Goal: Task Accomplishment & Management: Manage account settings

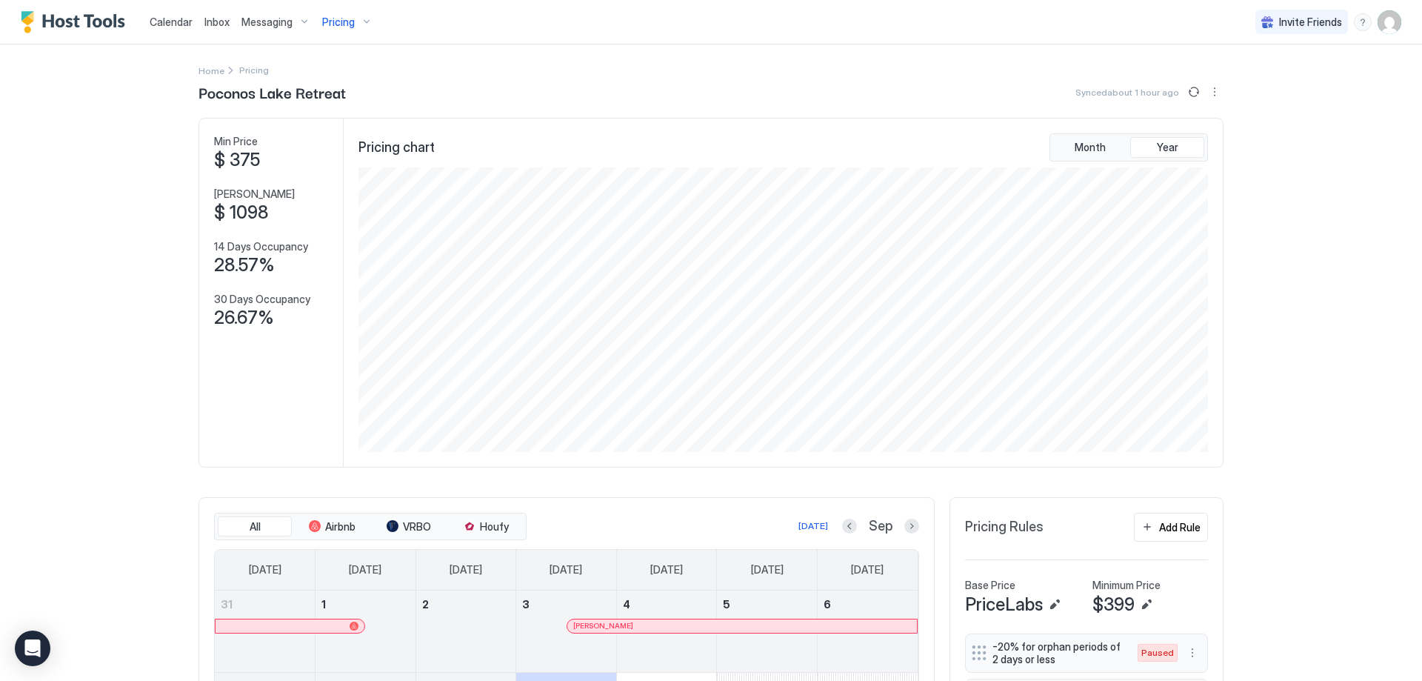
click at [1385, 18] on img "User profile" at bounding box center [1390, 22] width 24 height 24
click at [1247, 81] on span "Settings" at bounding box center [1256, 82] width 40 height 13
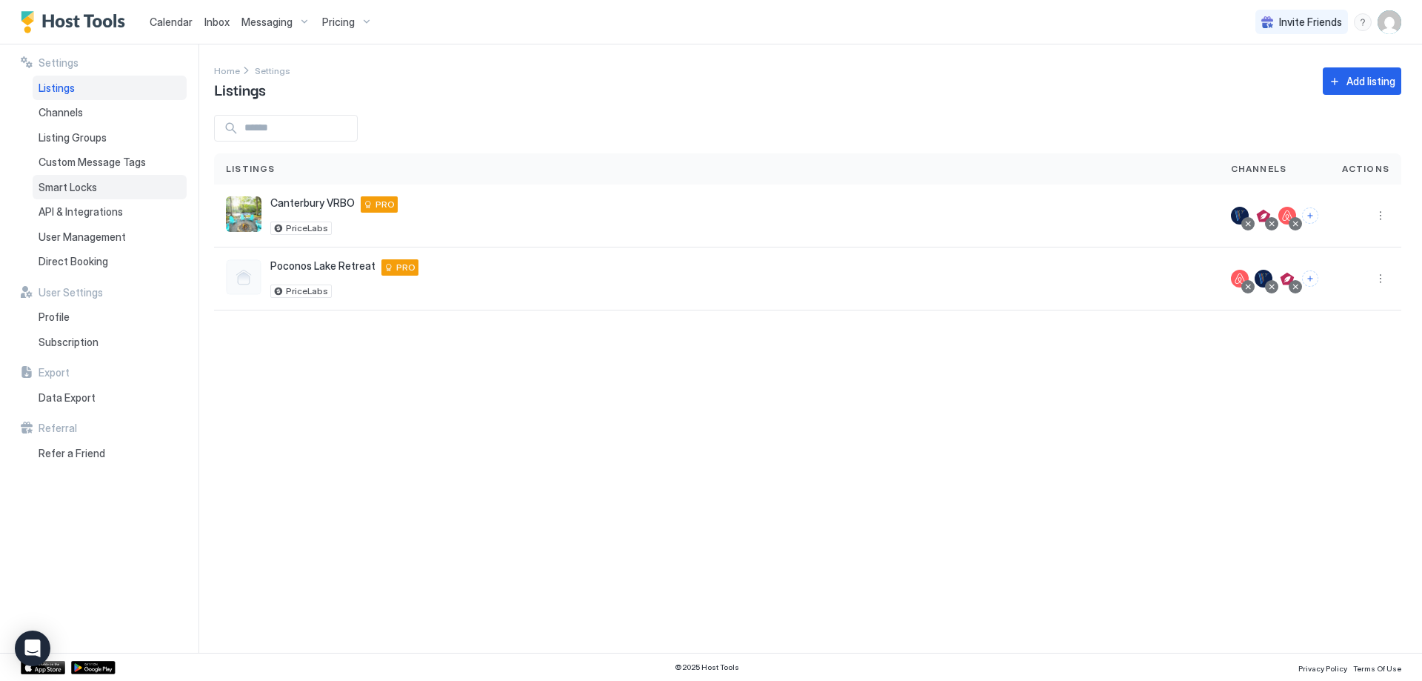
click at [81, 184] on span "Smart Locks" at bounding box center [68, 187] width 59 height 13
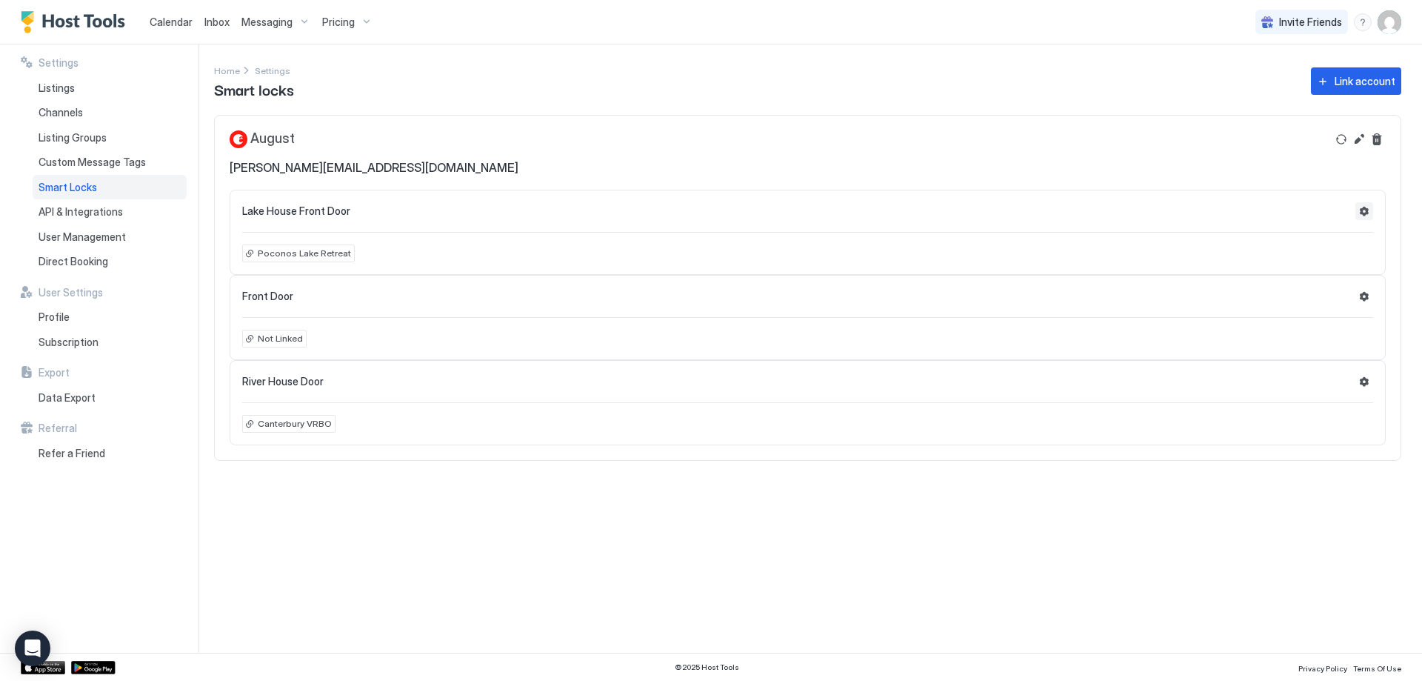
click at [1363, 206] on button "Settings" at bounding box center [1365, 211] width 18 height 18
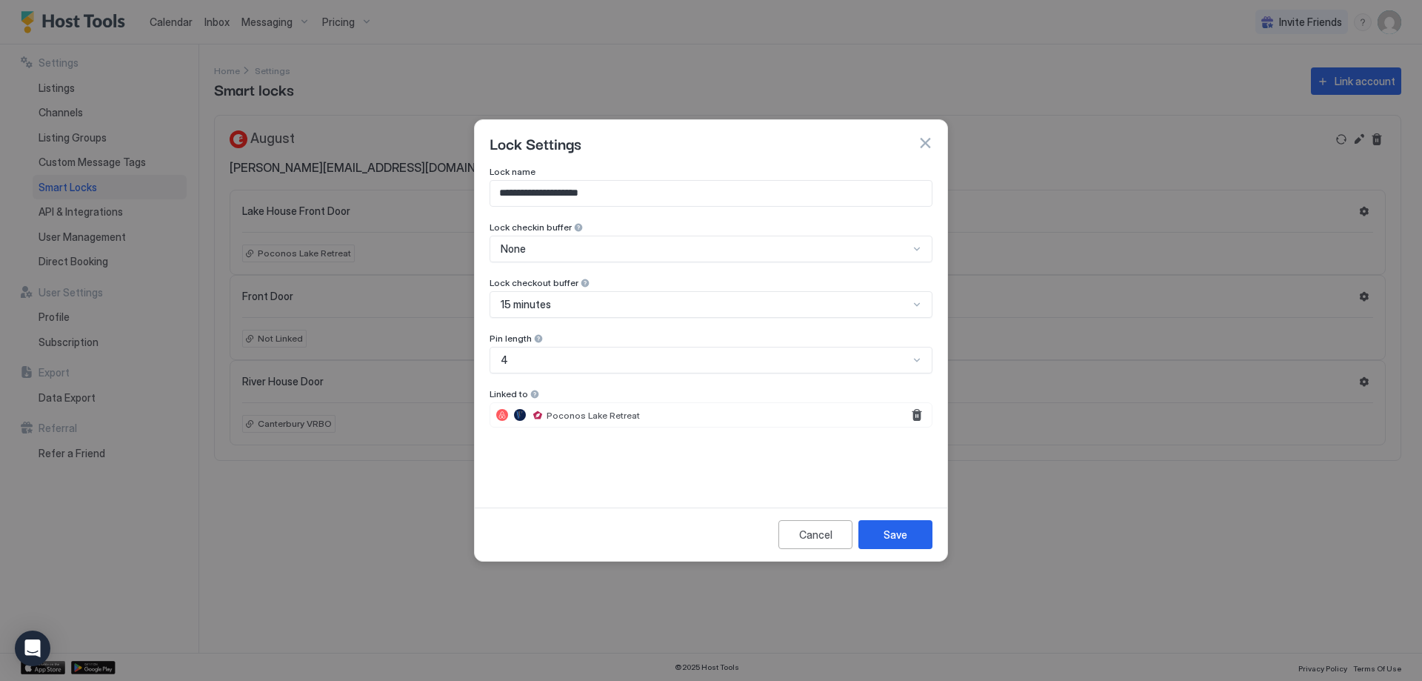
click at [924, 140] on button "button" at bounding box center [925, 143] width 15 height 15
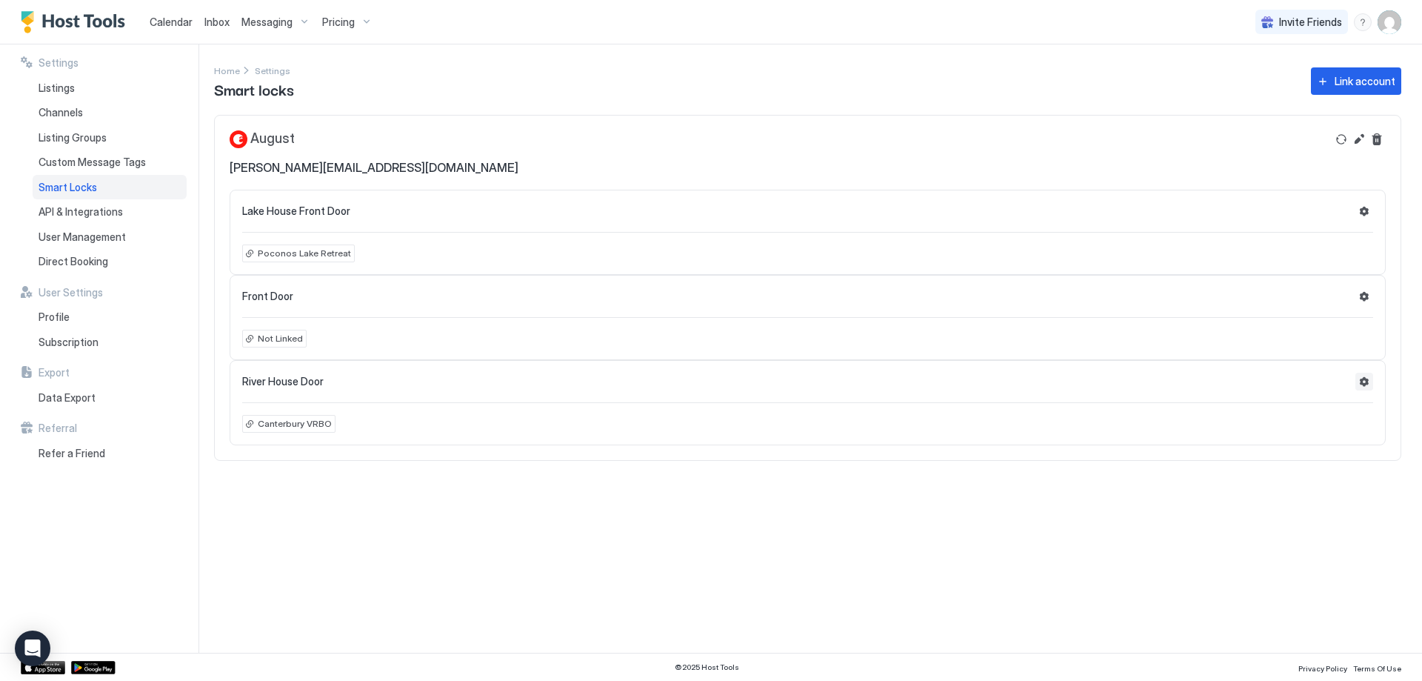
click at [1367, 379] on button "Settings" at bounding box center [1365, 382] width 18 height 18
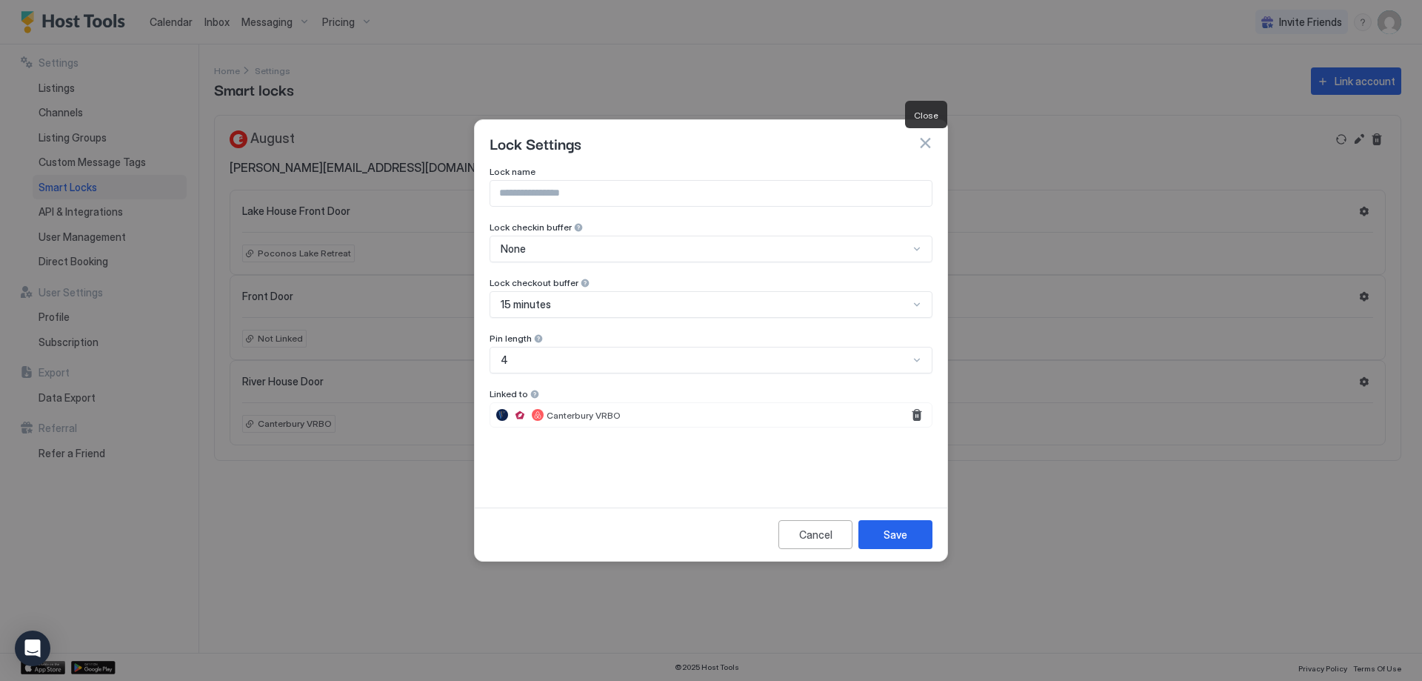
click at [926, 142] on button "button" at bounding box center [925, 143] width 15 height 15
